Goal: Check status: Check status

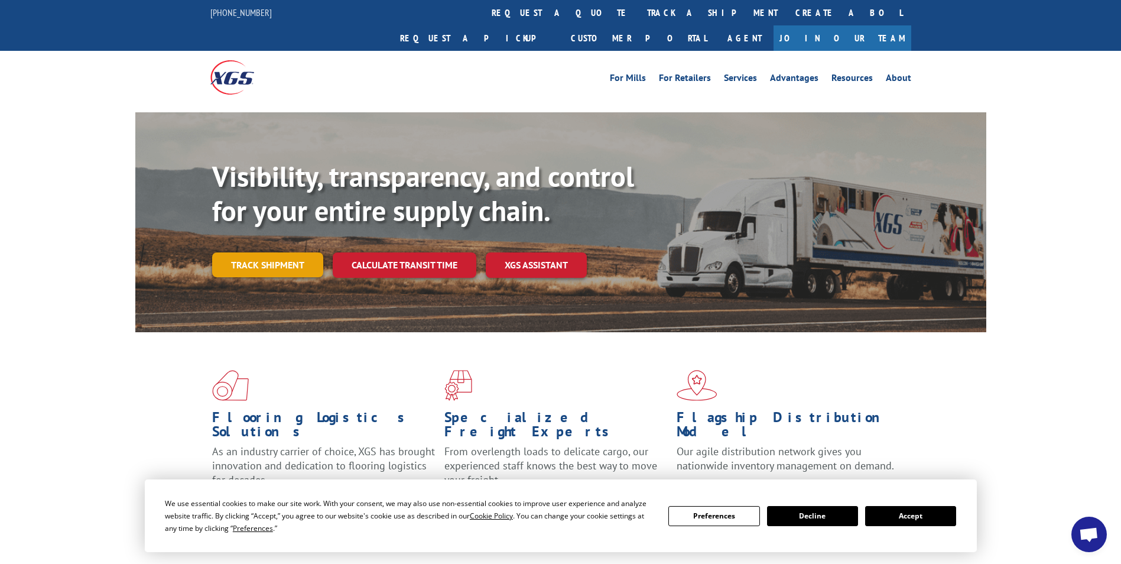
click at [283, 252] on link "Track shipment" at bounding box center [267, 264] width 111 height 25
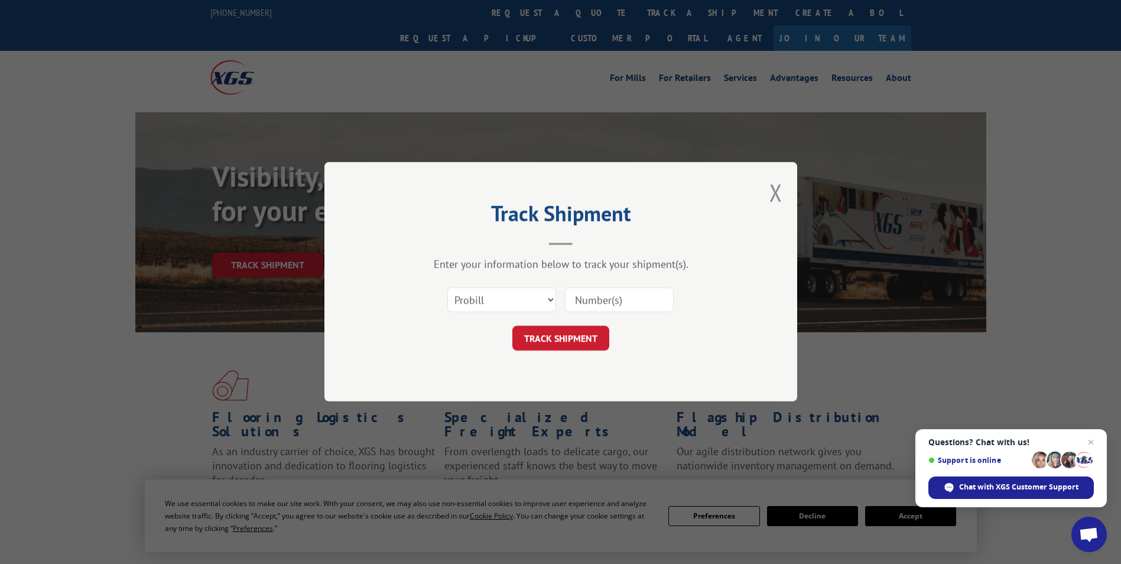
click at [604, 296] on input at bounding box center [619, 300] width 109 height 25
type input "12008488"
click at [554, 334] on button "TRACK SHIPMENT" at bounding box center [560, 338] width 97 height 25
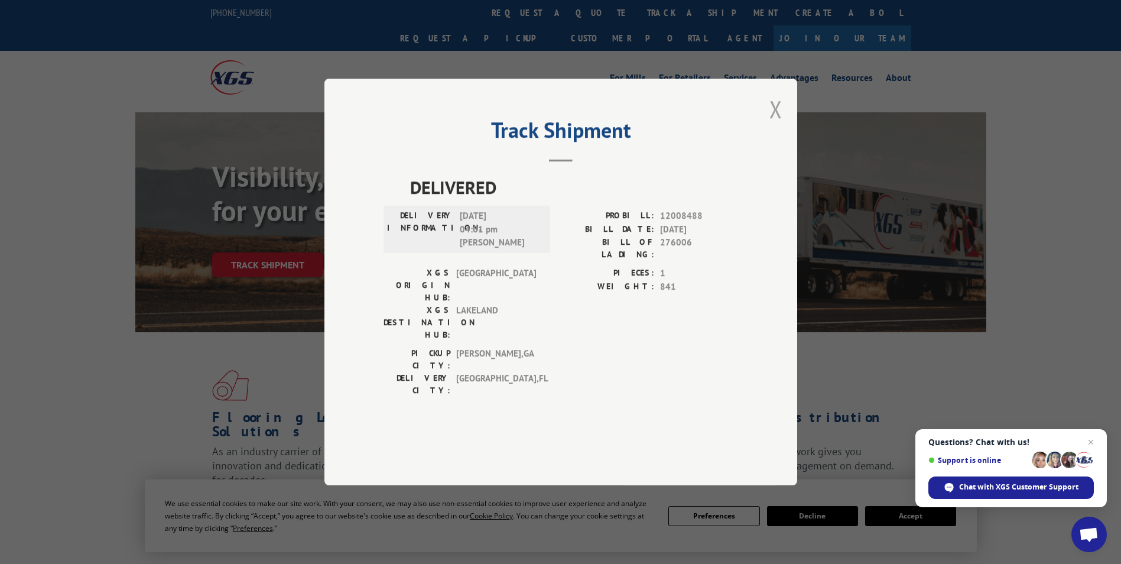
click at [777, 125] on button "Close modal" at bounding box center [776, 108] width 13 height 31
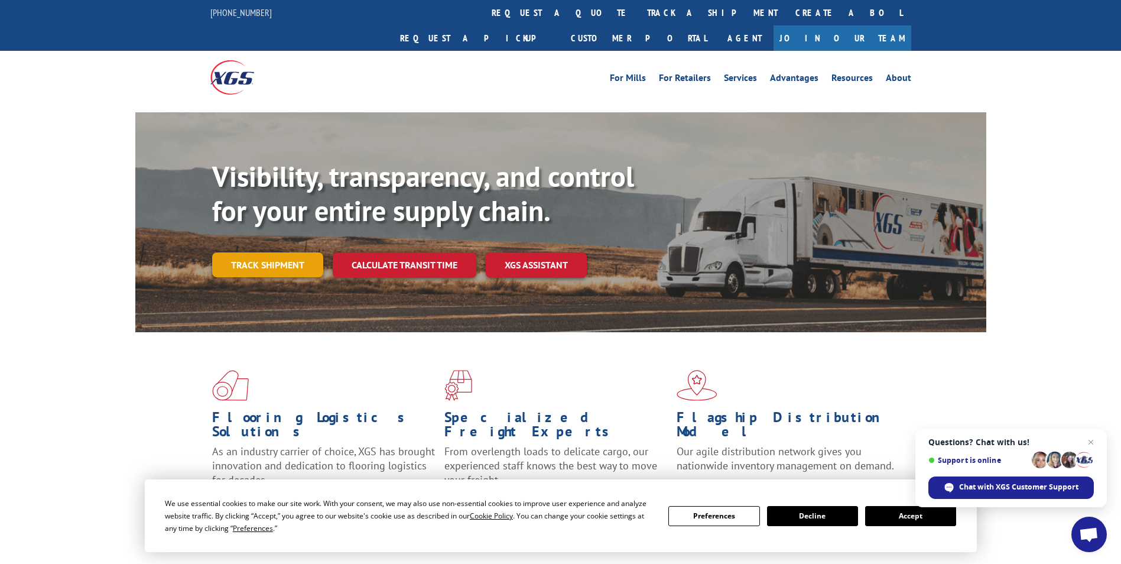
click at [275, 252] on link "Track shipment" at bounding box center [267, 264] width 111 height 25
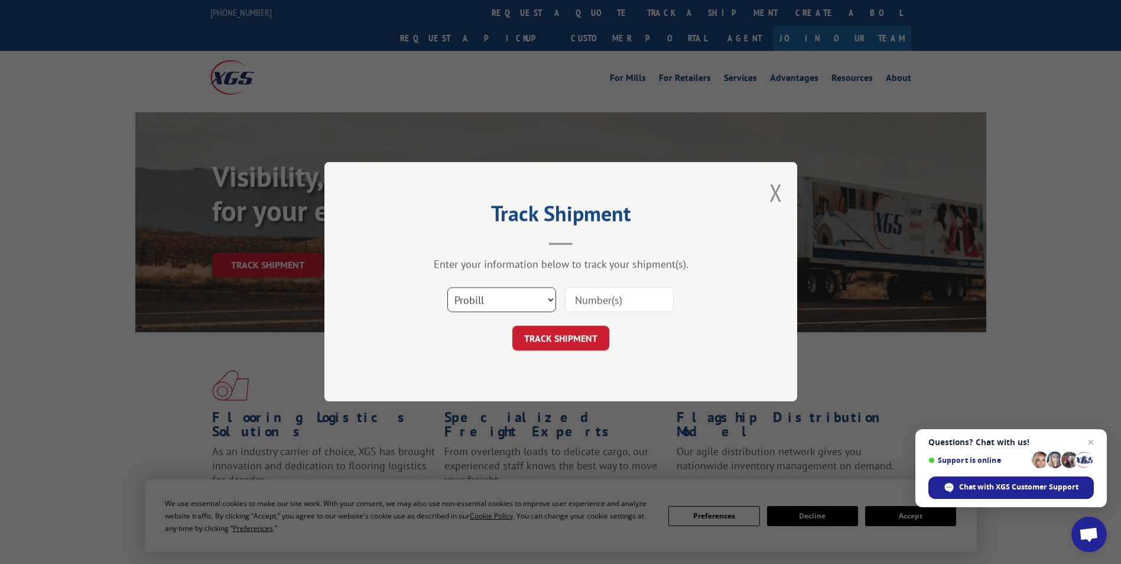
click at [550, 300] on select "Select category... Probill BOL PO" at bounding box center [501, 300] width 109 height 25
select select "bol"
click at [447, 288] on select "Select category... Probill BOL PO" at bounding box center [501, 300] width 109 height 25
click at [610, 303] on input at bounding box center [619, 300] width 109 height 25
type input "12008488"
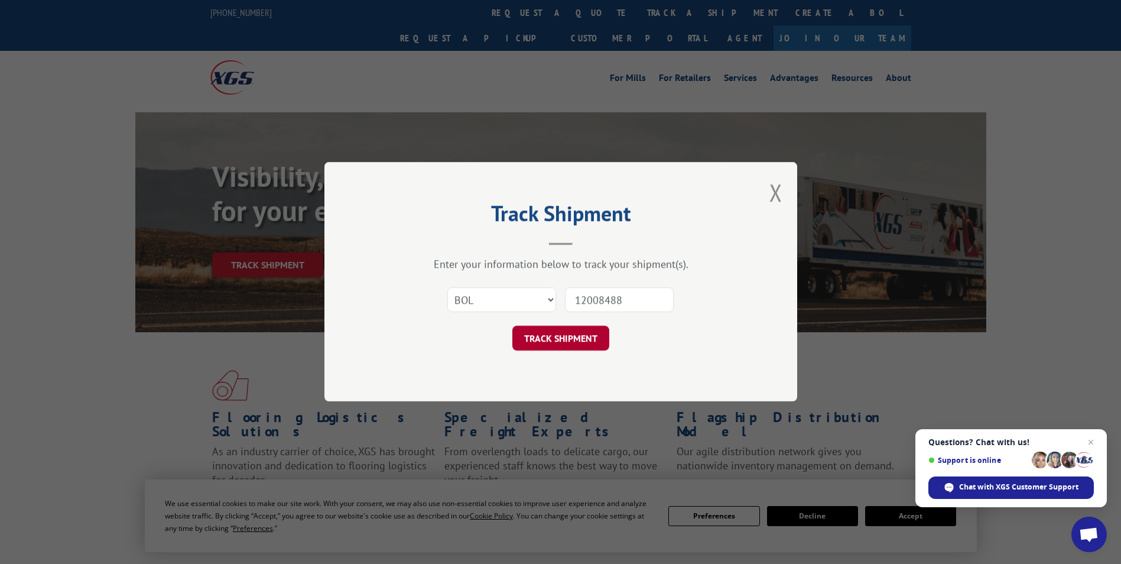
click at [553, 350] on button "TRACK SHIPMENT" at bounding box center [560, 338] width 97 height 25
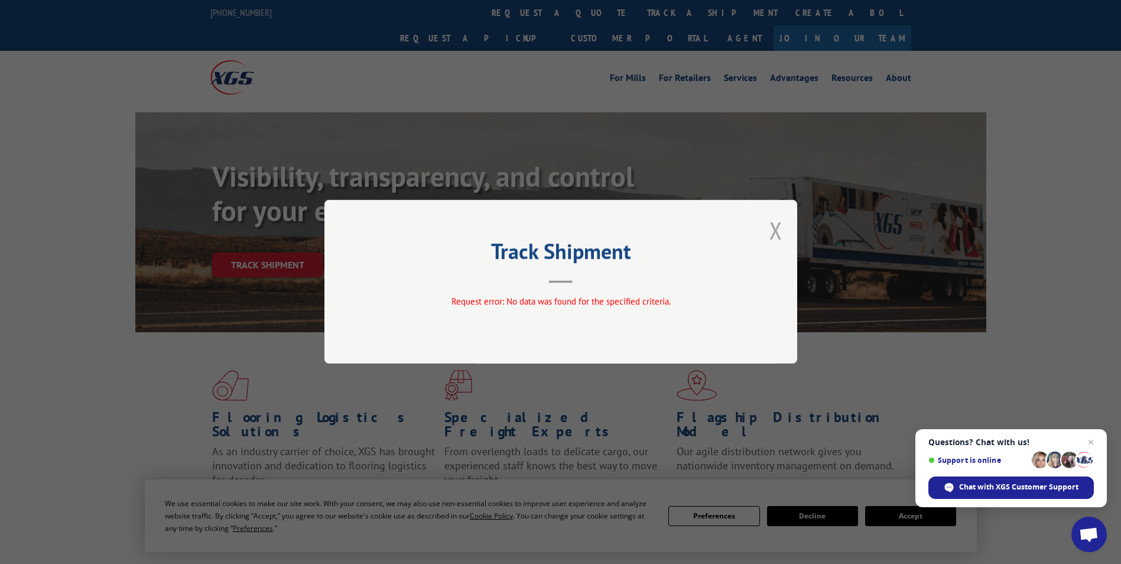
click at [781, 229] on button "Close modal" at bounding box center [776, 230] width 13 height 31
